Goal: Use online tool/utility: Utilize a website feature to perform a specific function

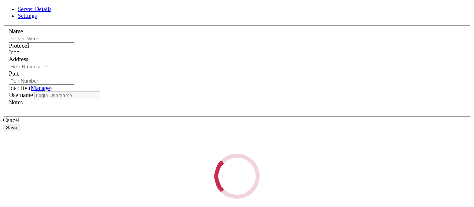
type input "apibypass"
type input "[TECHNICAL_ID]"
type input "22"
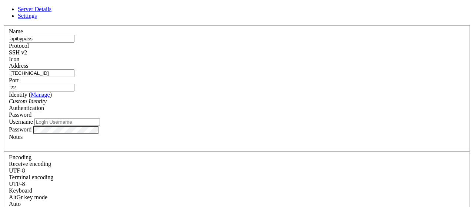
type input "root"
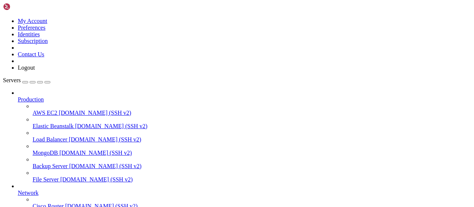
scroll to position [303, 0]
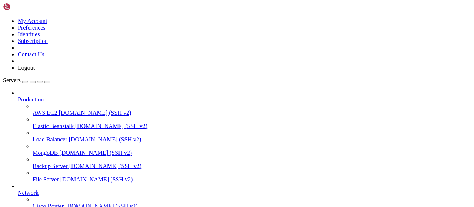
type input "/root"
